Goal: Task Accomplishment & Management: Use online tool/utility

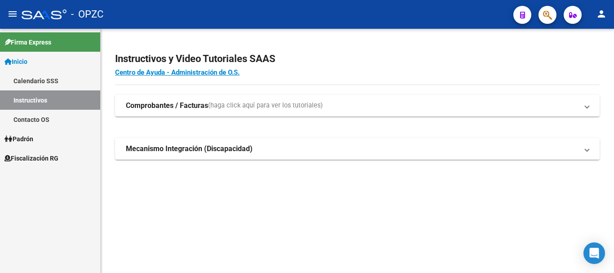
click at [50, 159] on span "Fiscalización RG" at bounding box center [31, 158] width 54 height 10
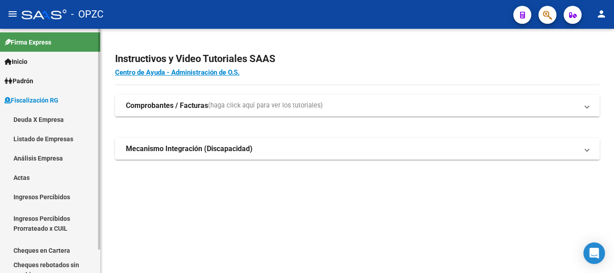
click at [49, 159] on link "Análisis Empresa" at bounding box center [50, 157] width 100 height 19
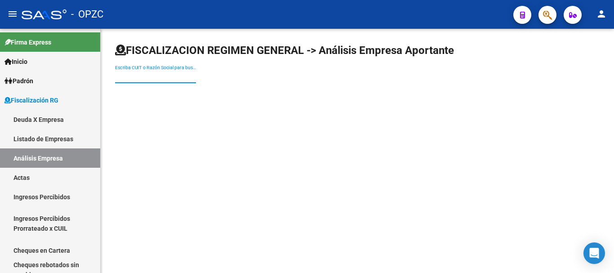
click at [137, 78] on input "Escriba CUIT o Razón Social para buscar" at bounding box center [155, 77] width 81 height 8
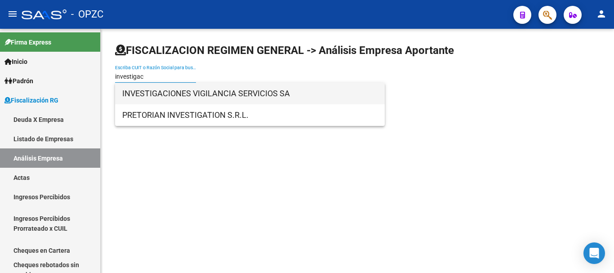
type input "investigac"
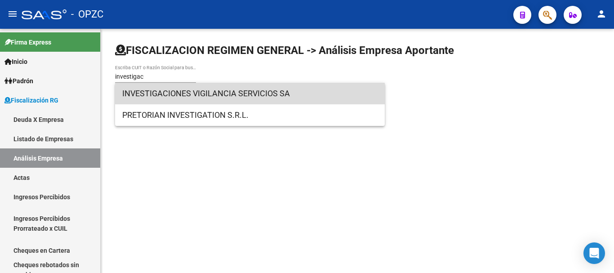
click at [251, 88] on span "INVESTIGACIONES VIGILANCIA SERVICIOS SA" at bounding box center [249, 94] width 255 height 22
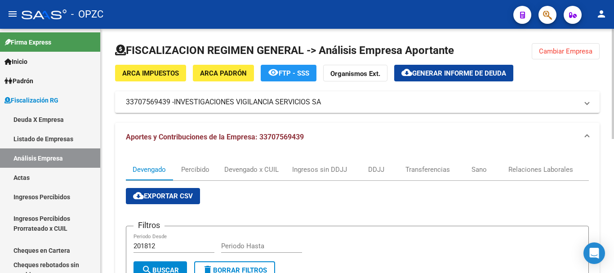
click at [486, 71] on span "Generar informe de deuda" at bounding box center [459, 73] width 94 height 8
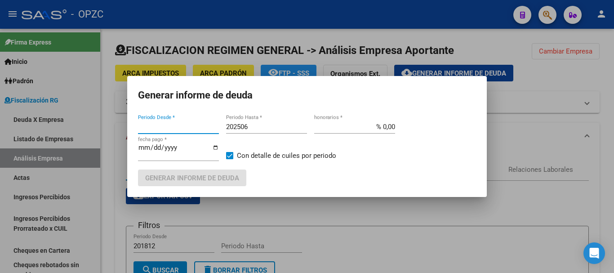
type input "201812"
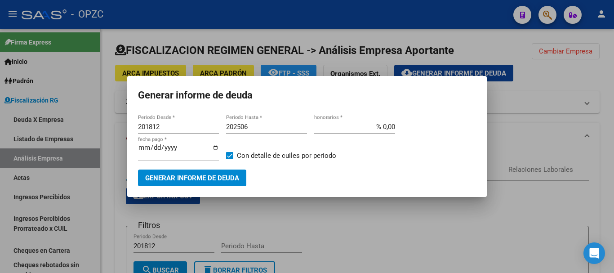
click at [479, 220] on div at bounding box center [307, 136] width 614 height 273
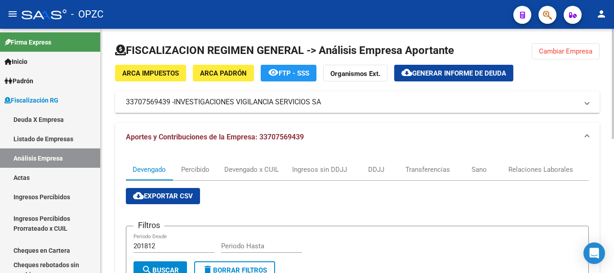
scroll to position [244, 0]
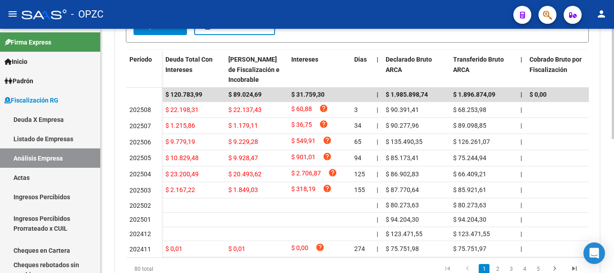
click at [607, 186] on div at bounding box center [612, 151] width 2 height 244
click at [607, 64] on div "FISCALIZACION REGIMEN GENERAL -> Análisis Empresa Aportante Cambiar Empresa ARC…" at bounding box center [357, 50] width 513 height 531
drag, startPoint x: 611, startPoint y: 64, endPoint x: 595, endPoint y: 129, distance: 67.5
click at [595, 129] on div "FISCALIZACION REGIMEN GENERAL -> Análisis Empresa Aportante Cambiar Empresa ARC…" at bounding box center [357, 50] width 513 height 531
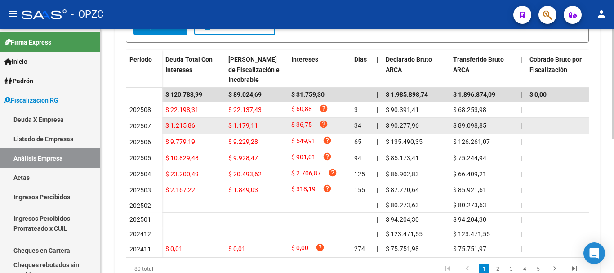
click at [570, 119] on datatable-body-cell at bounding box center [559, 126] width 67 height 16
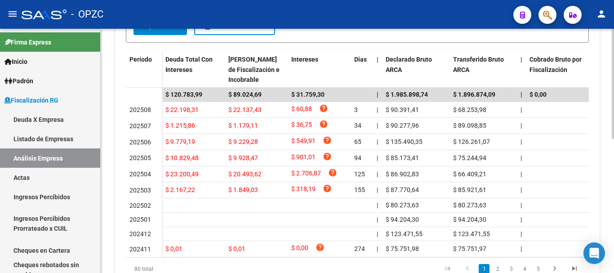
click at [607, 124] on div "FISCALIZACION REGIMEN GENERAL -> Análisis Empresa Aportante Cambiar Empresa ARC…" at bounding box center [357, 50] width 513 height 531
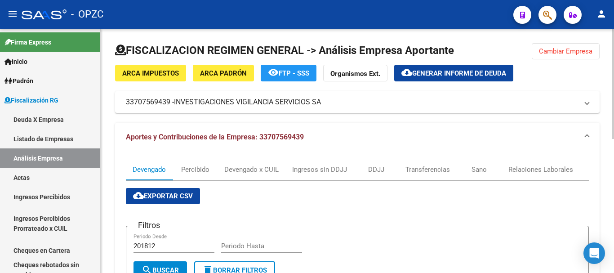
click at [607, 106] on div at bounding box center [612, 151] width 2 height 244
click at [475, 72] on span "Generar informe de deuda" at bounding box center [459, 73] width 94 height 8
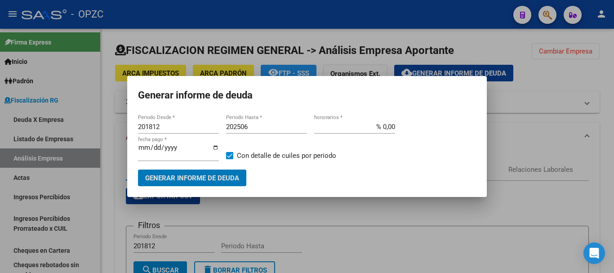
click at [152, 124] on input "201812" at bounding box center [178, 127] width 81 height 8
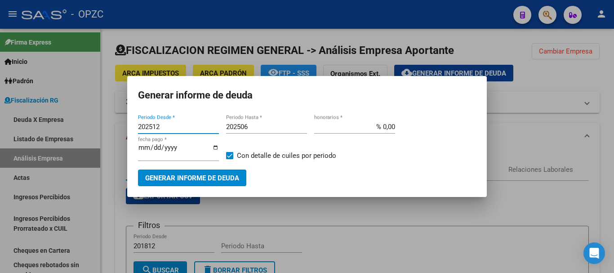
click at [161, 124] on input "202512" at bounding box center [178, 127] width 81 height 8
type input "202503"
click at [251, 124] on input "202506" at bounding box center [266, 127] width 81 height 8
type input "202508"
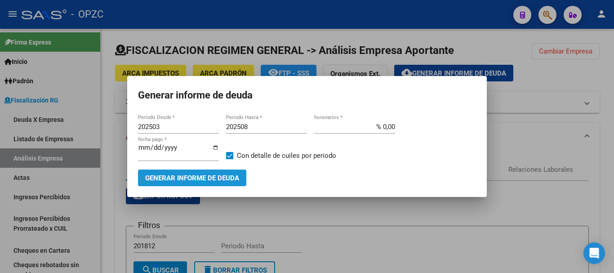
click at [222, 177] on span "Generar informe de deuda" at bounding box center [192, 178] width 94 height 8
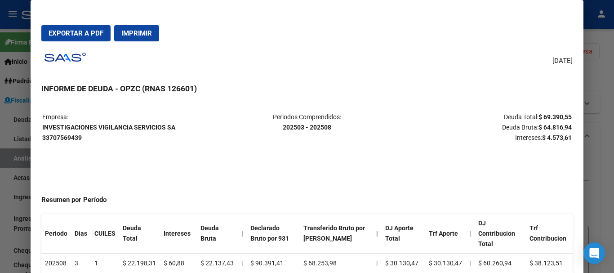
click at [98, 34] on span "Exportar a PDF" at bounding box center [76, 33] width 55 height 8
